Goal: Task Accomplishment & Management: Use online tool/utility

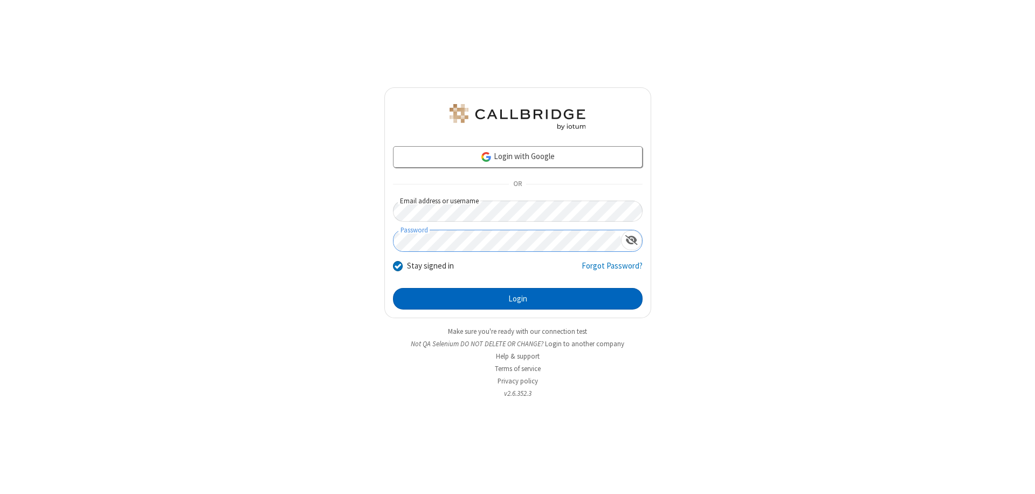
click at [517, 299] on button "Login" at bounding box center [517, 299] width 249 height 22
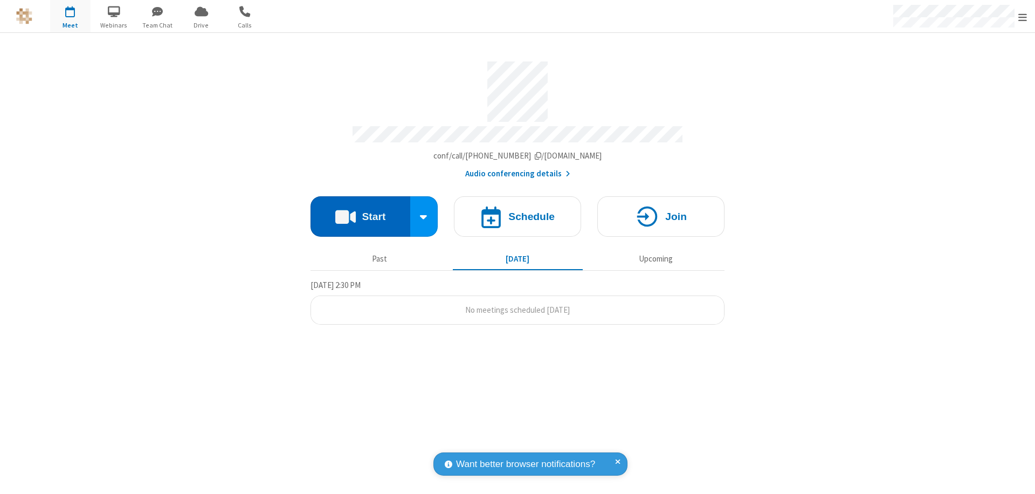
click at [360, 211] on button "Start" at bounding box center [360, 216] width 100 height 40
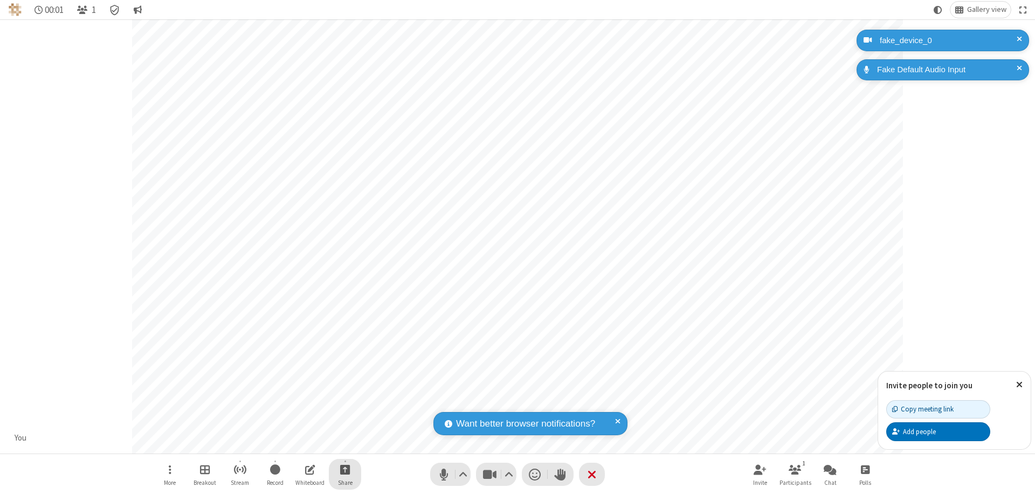
click at [345, 469] on span "Start sharing" at bounding box center [345, 468] width 10 height 13
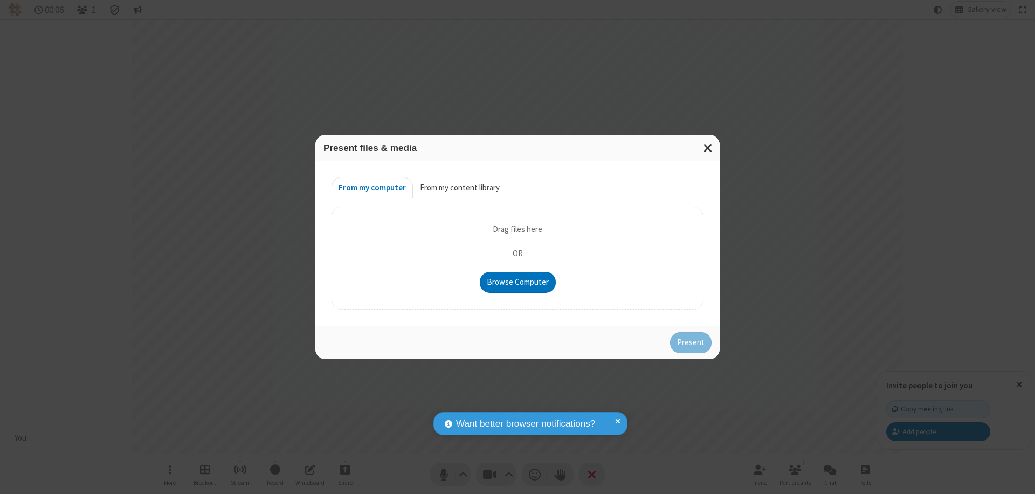
click at [459, 188] on button "From my content library" at bounding box center [460, 188] width 94 height 22
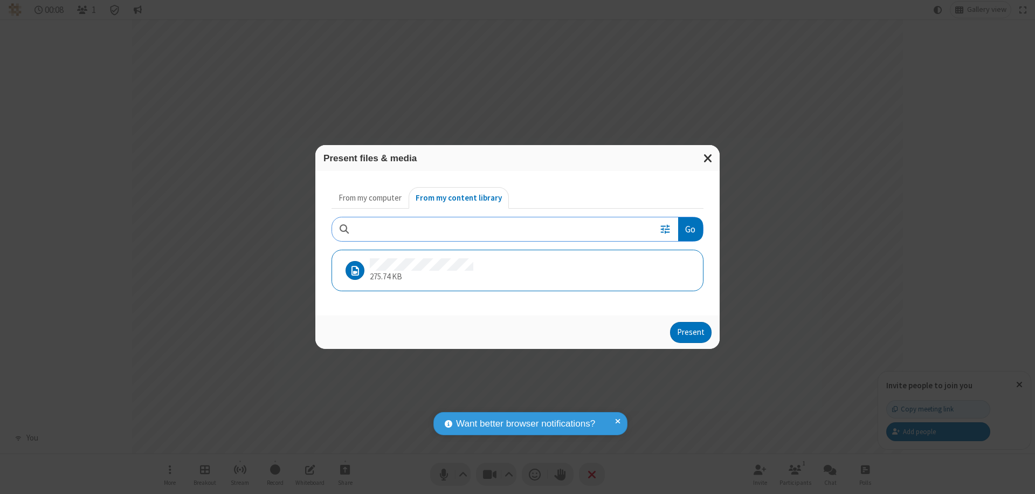
click at [691, 332] on button "Present" at bounding box center [690, 333] width 41 height 22
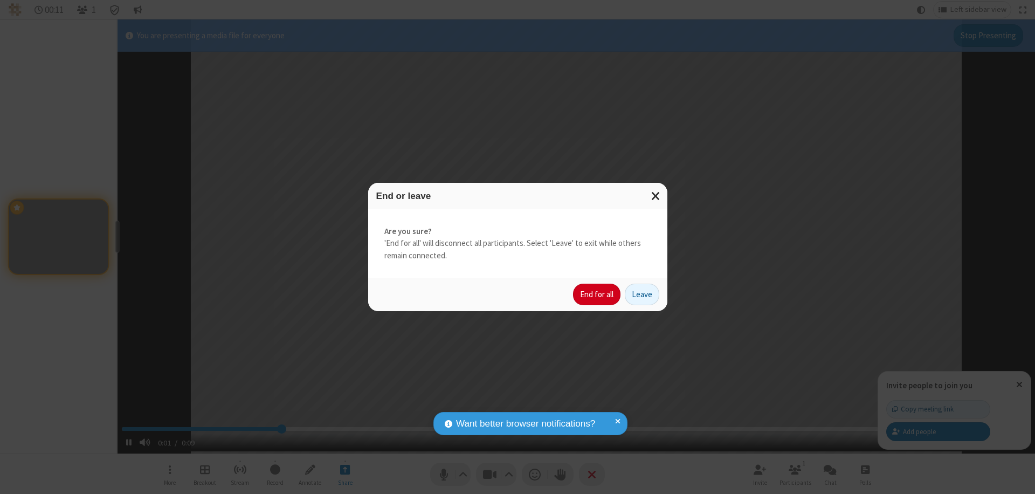
type input "2.623942"
click at [597, 294] on button "End for all" at bounding box center [596, 294] width 47 height 22
